Goal: Transaction & Acquisition: Purchase product/service

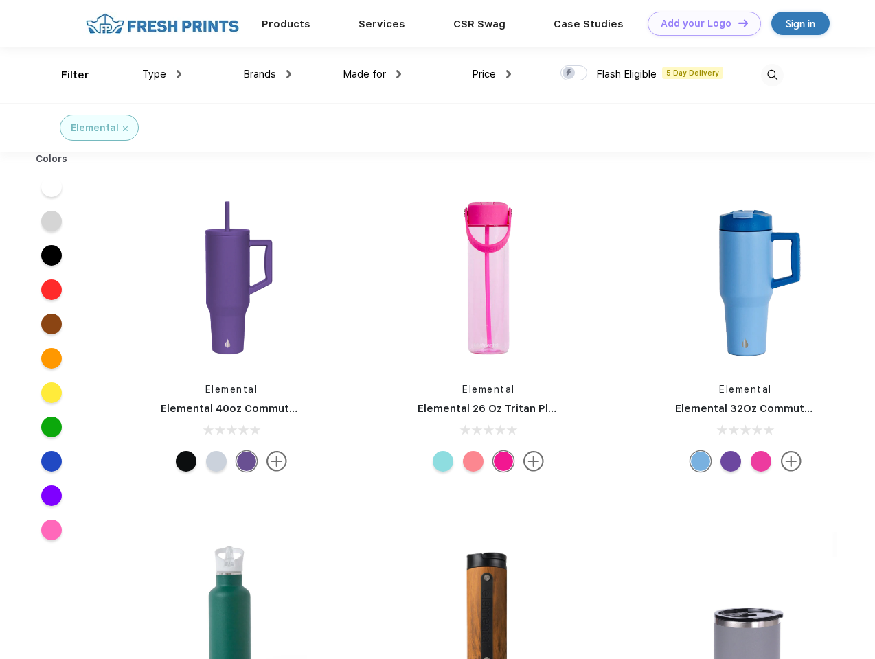
click at [699, 23] on link "Add your Logo Design Tool" at bounding box center [704, 24] width 113 height 24
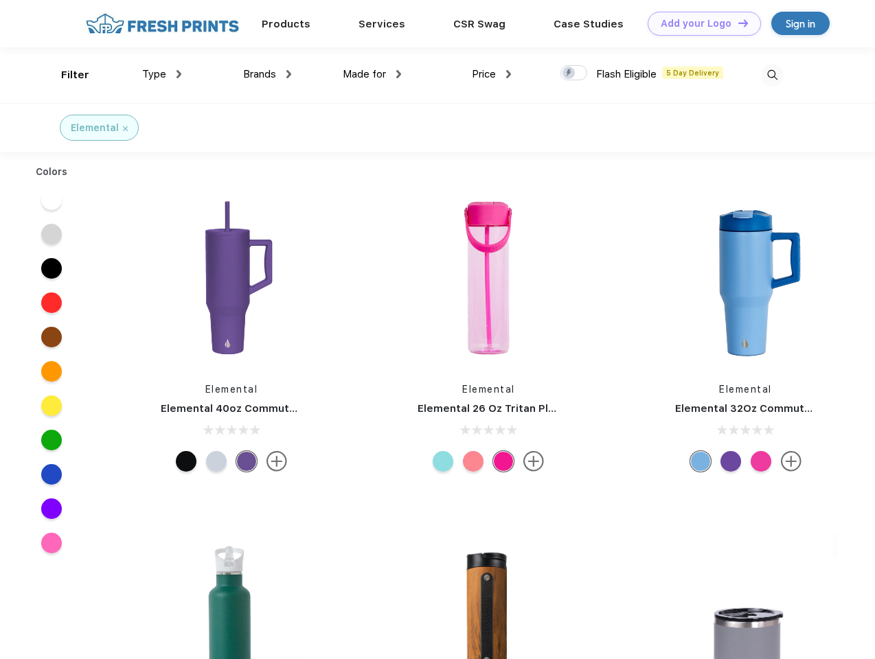
click at [0, 0] on div "Design Tool" at bounding box center [0, 0] width 0 height 0
click at [737, 23] on link "Add your Logo Design Tool" at bounding box center [704, 24] width 113 height 24
click at [66, 75] on div "Filter" at bounding box center [75, 75] width 28 height 16
click at [162, 74] on span "Type" at bounding box center [154, 74] width 24 height 12
click at [267, 74] on span "Brands" at bounding box center [259, 74] width 33 height 12
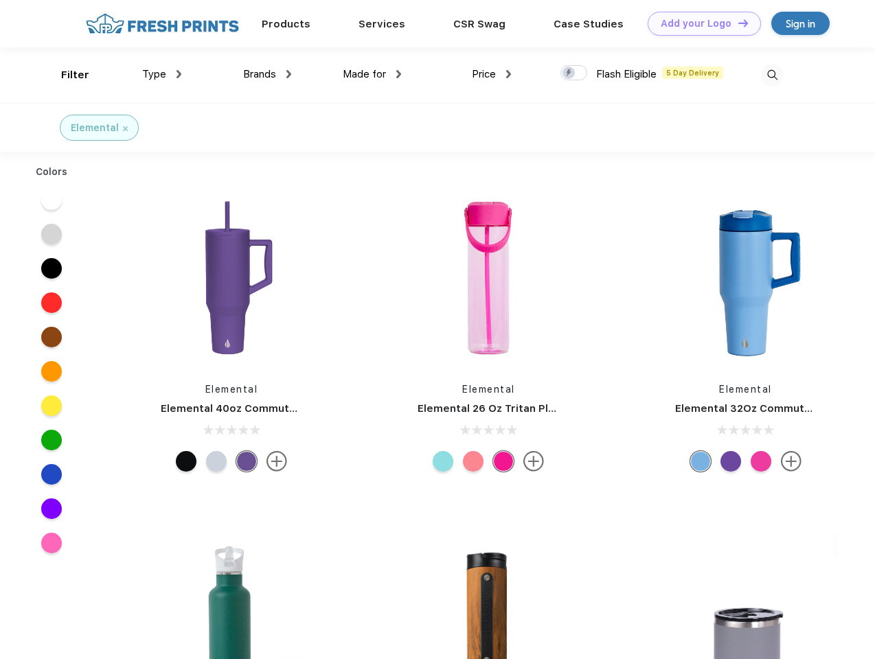
click at [372, 74] on span "Made for" at bounding box center [364, 74] width 43 height 12
click at [492, 74] on span "Price" at bounding box center [484, 74] width 24 height 12
click at [574, 73] on div at bounding box center [573, 72] width 27 height 15
click at [569, 73] on input "checkbox" at bounding box center [564, 69] width 9 height 9
click at [772, 75] on img at bounding box center [772, 75] width 23 height 23
